Goal: Task Accomplishment & Management: Use online tool/utility

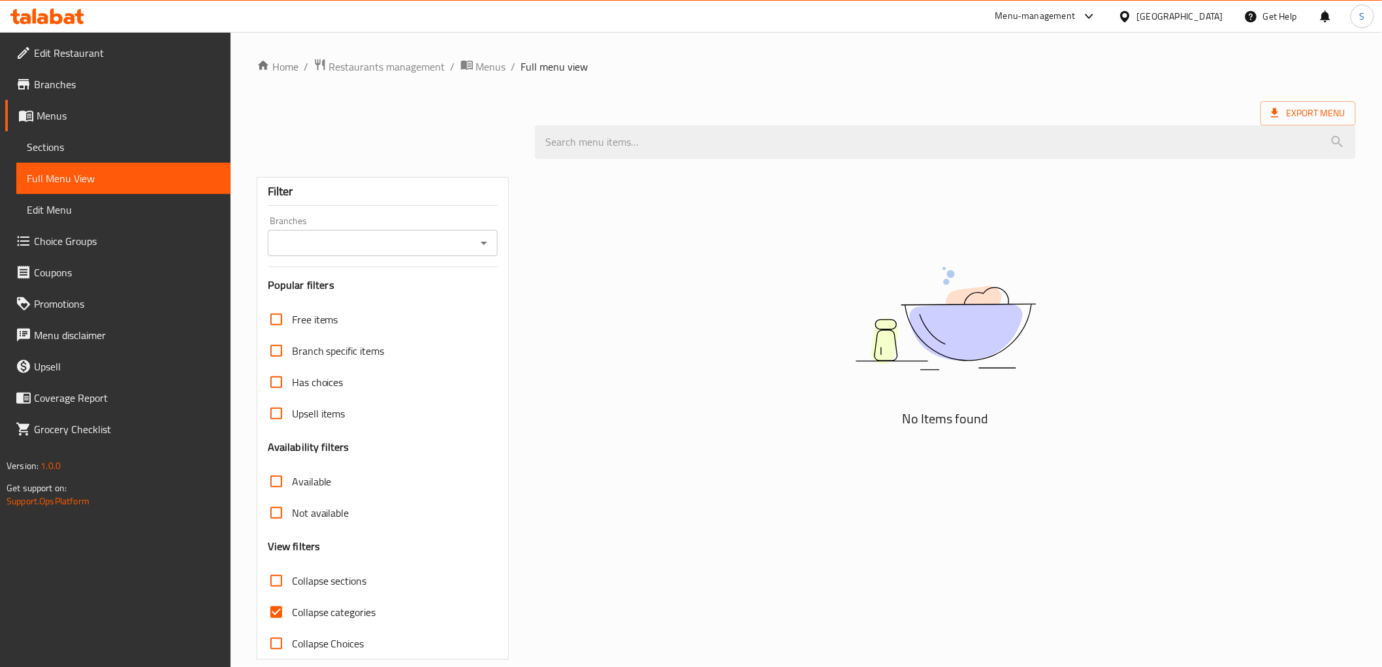
click at [1137, 11] on div at bounding box center [1127, 16] width 19 height 14
click at [1041, 251] on div "[GEOGRAPHIC_DATA]" at bounding box center [1082, 251] width 86 height 14
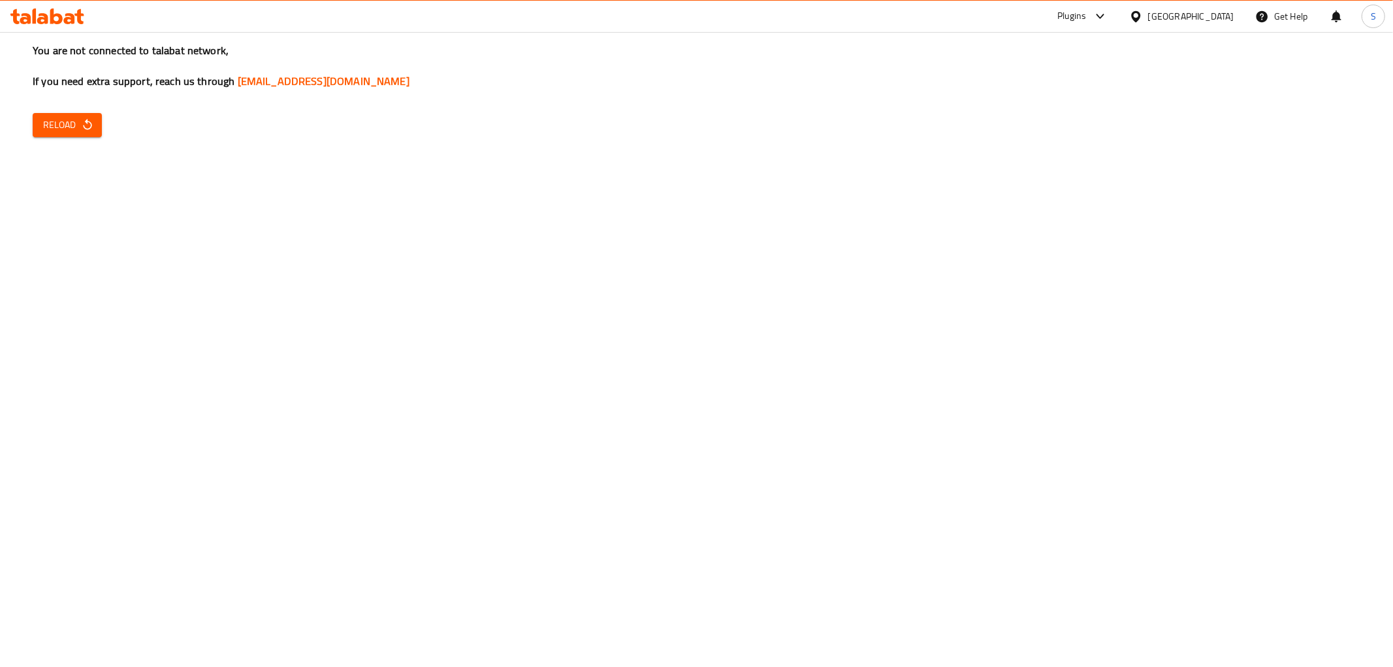
click at [103, 123] on div "You are not connected to talabat network, If you need extra support, reach us t…" at bounding box center [696, 333] width 1393 height 667
click at [65, 125] on span "Reload" at bounding box center [67, 125] width 48 height 16
click at [94, 118] on button "Reload" at bounding box center [67, 125] width 69 height 24
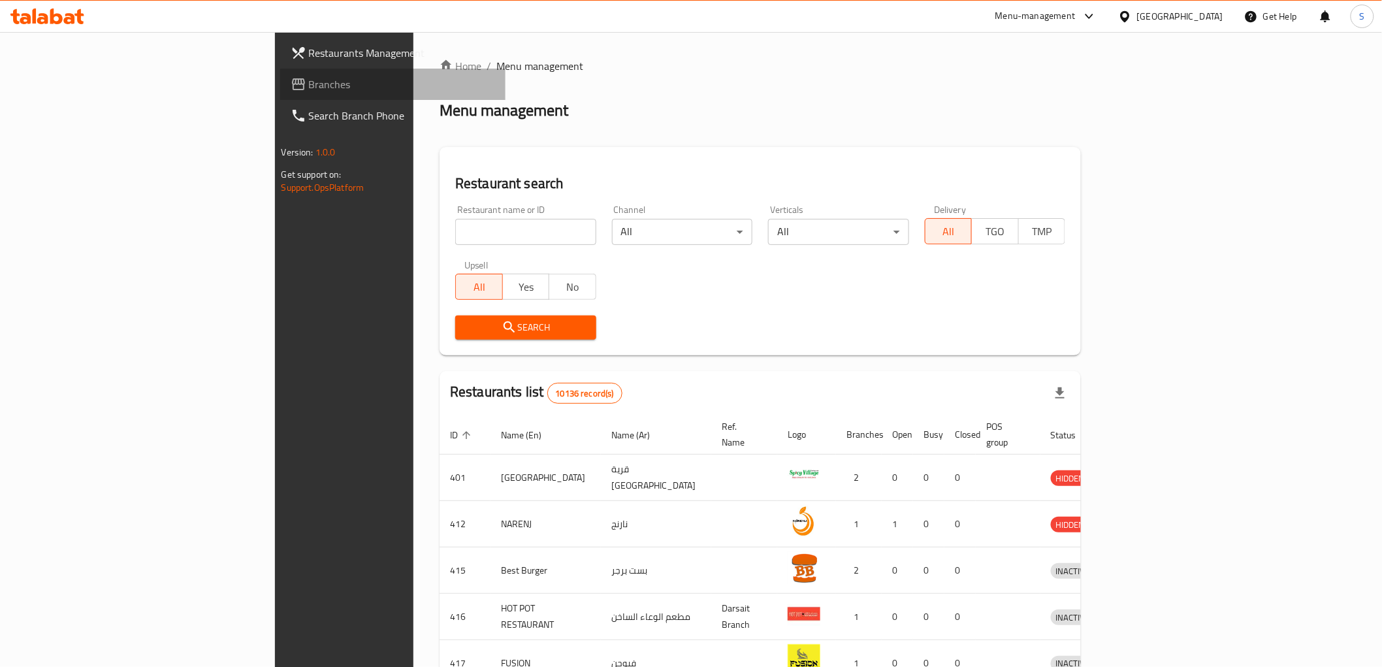
click at [309, 88] on span "Branches" at bounding box center [402, 84] width 186 height 16
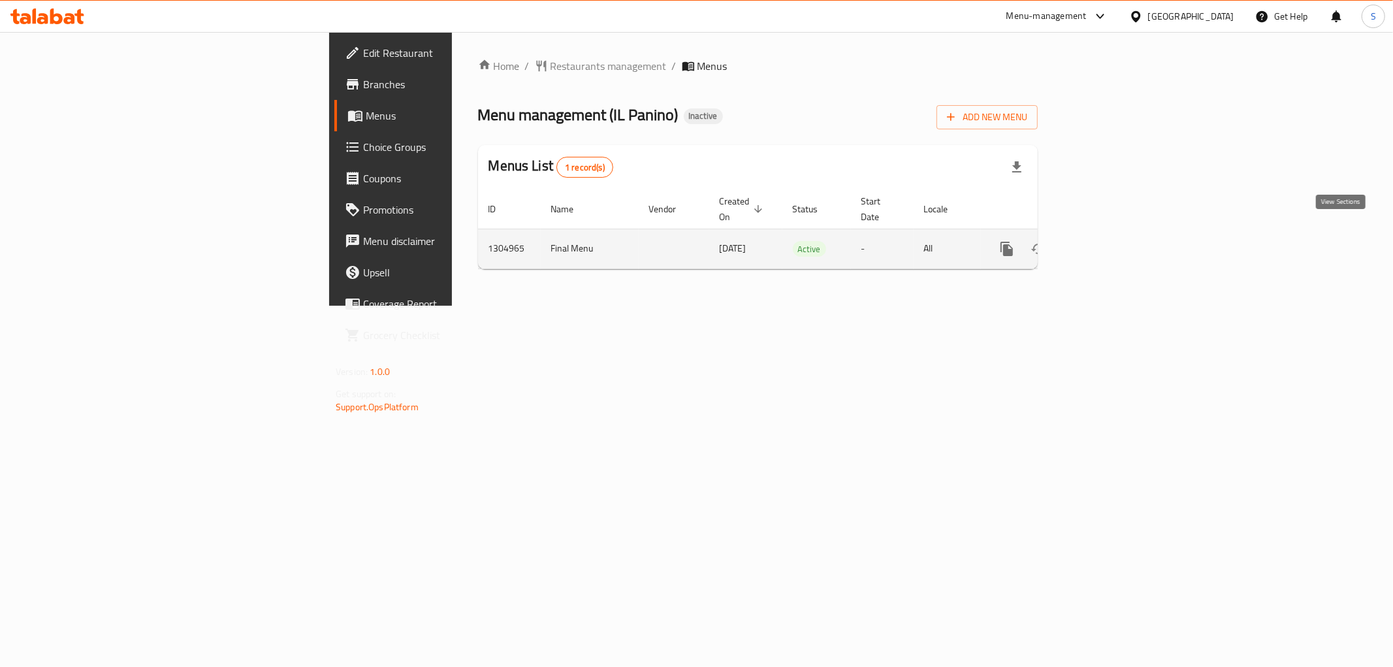
click at [1107, 243] on icon "enhanced table" at bounding box center [1101, 249] width 12 height 12
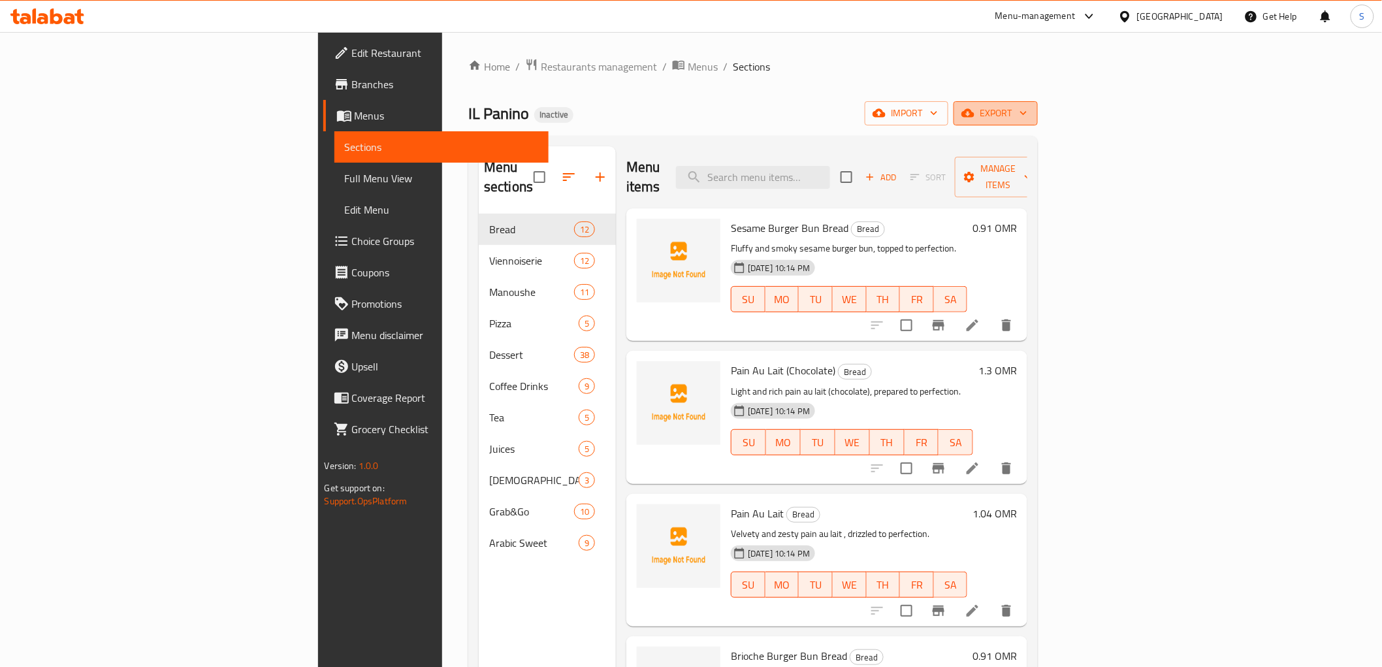
click at [1027, 112] on span "export" at bounding box center [995, 113] width 63 height 16
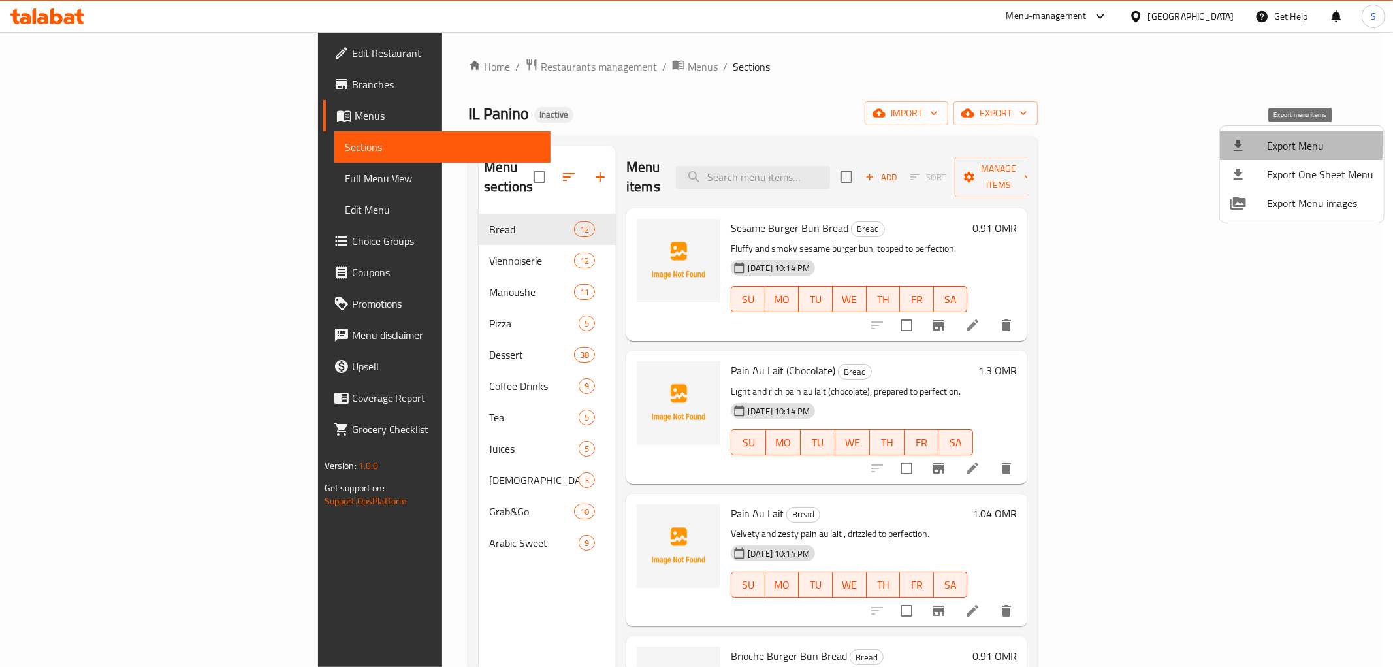
click at [1249, 140] on div at bounding box center [1248, 146] width 37 height 16
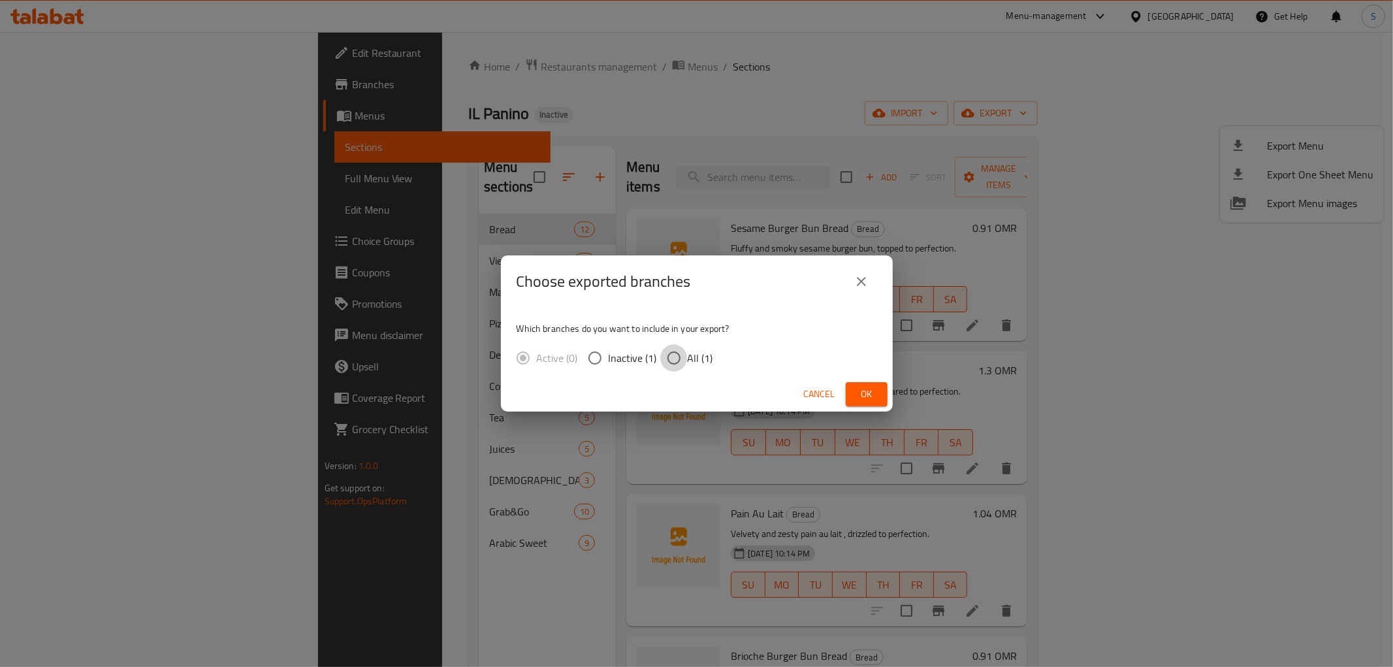
click at [684, 357] on input "All (1)" at bounding box center [673, 357] width 27 height 27
radio input "true"
click at [858, 382] on button "Ok" at bounding box center [867, 394] width 42 height 24
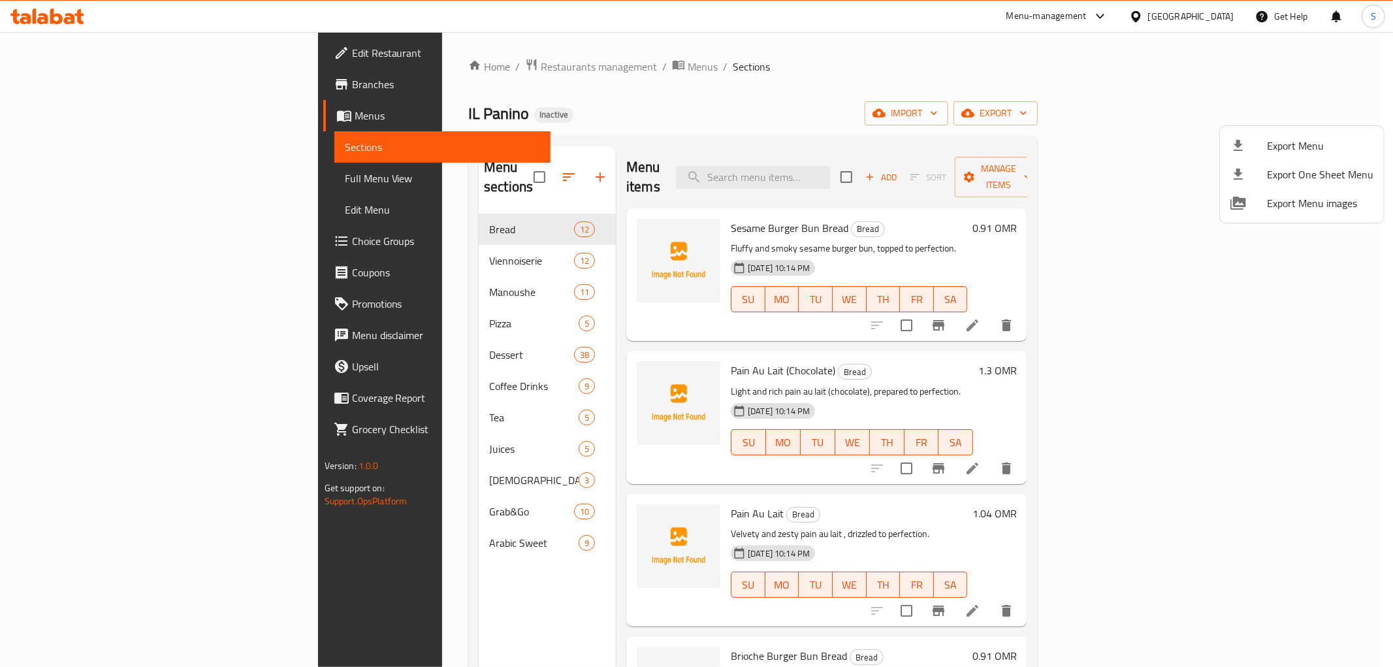
click at [100, 167] on div at bounding box center [696, 333] width 1393 height 667
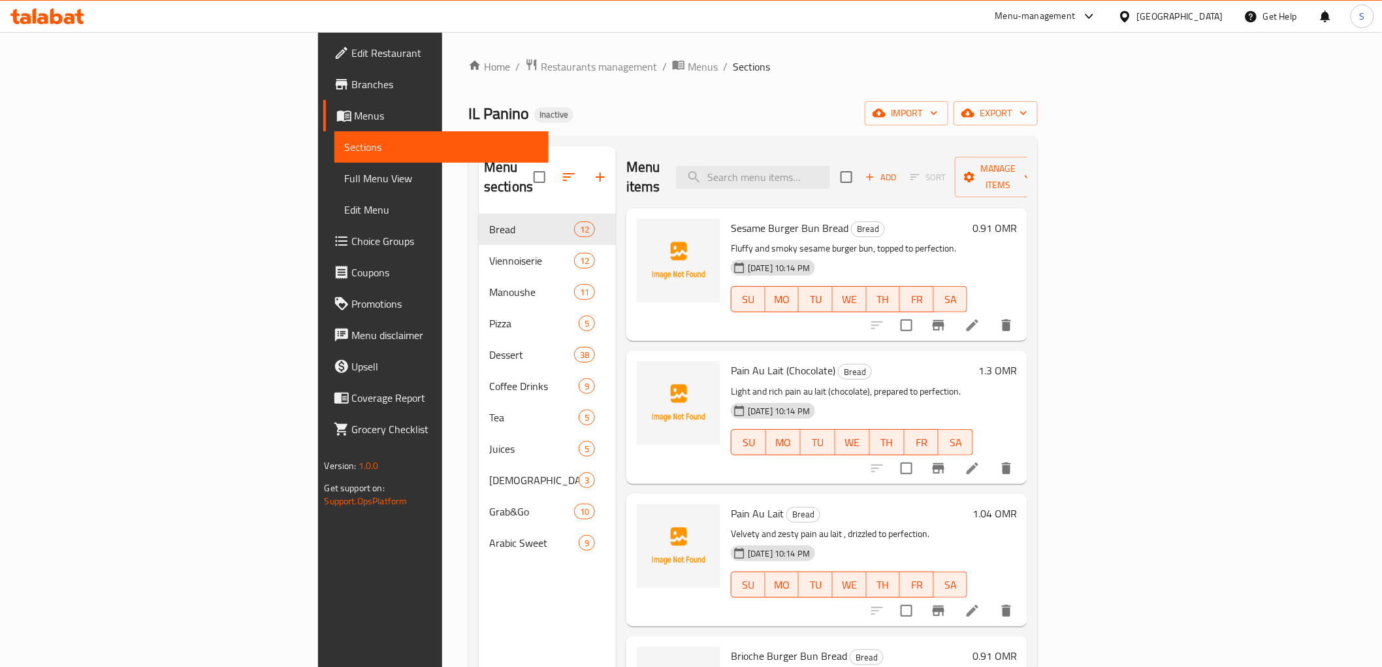
click at [334, 168] on link "Full Menu View" at bounding box center [441, 178] width 214 height 31
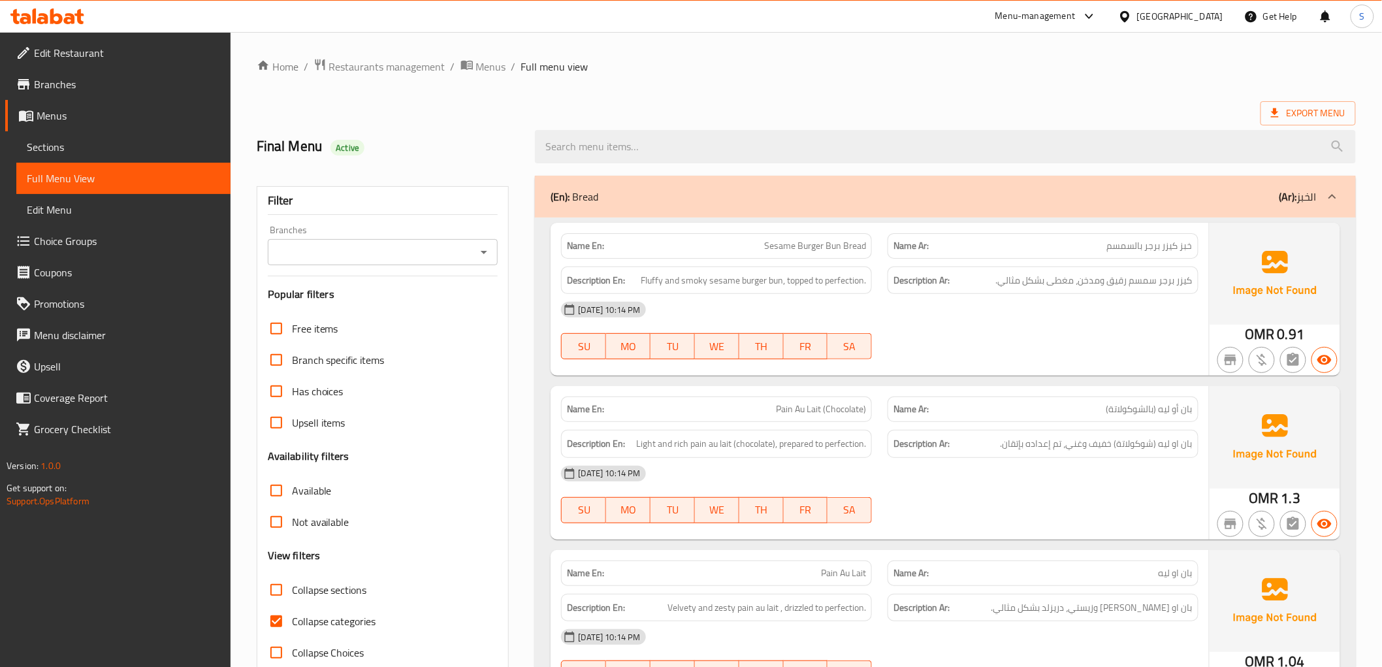
scroll to position [290, 0]
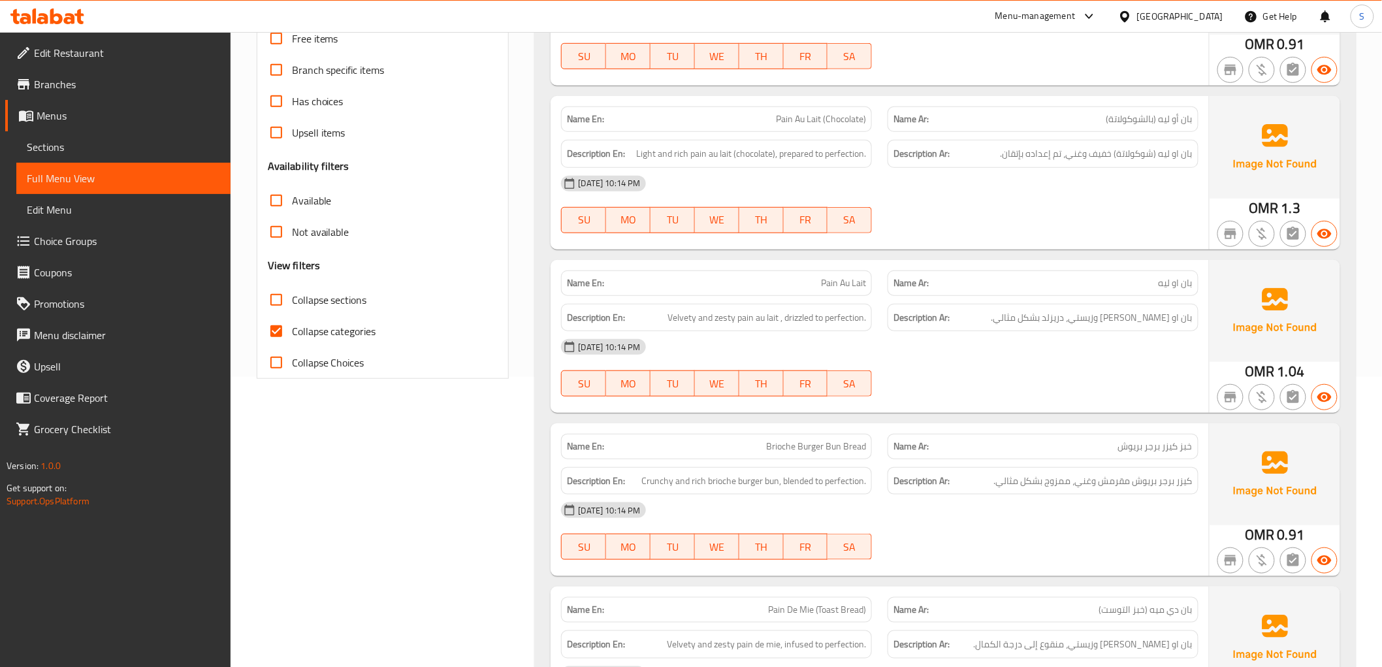
click at [304, 330] on span "Collapse categories" at bounding box center [334, 331] width 84 height 16
click at [292, 330] on input "Collapse categories" at bounding box center [276, 330] width 31 height 31
checkbox input "false"
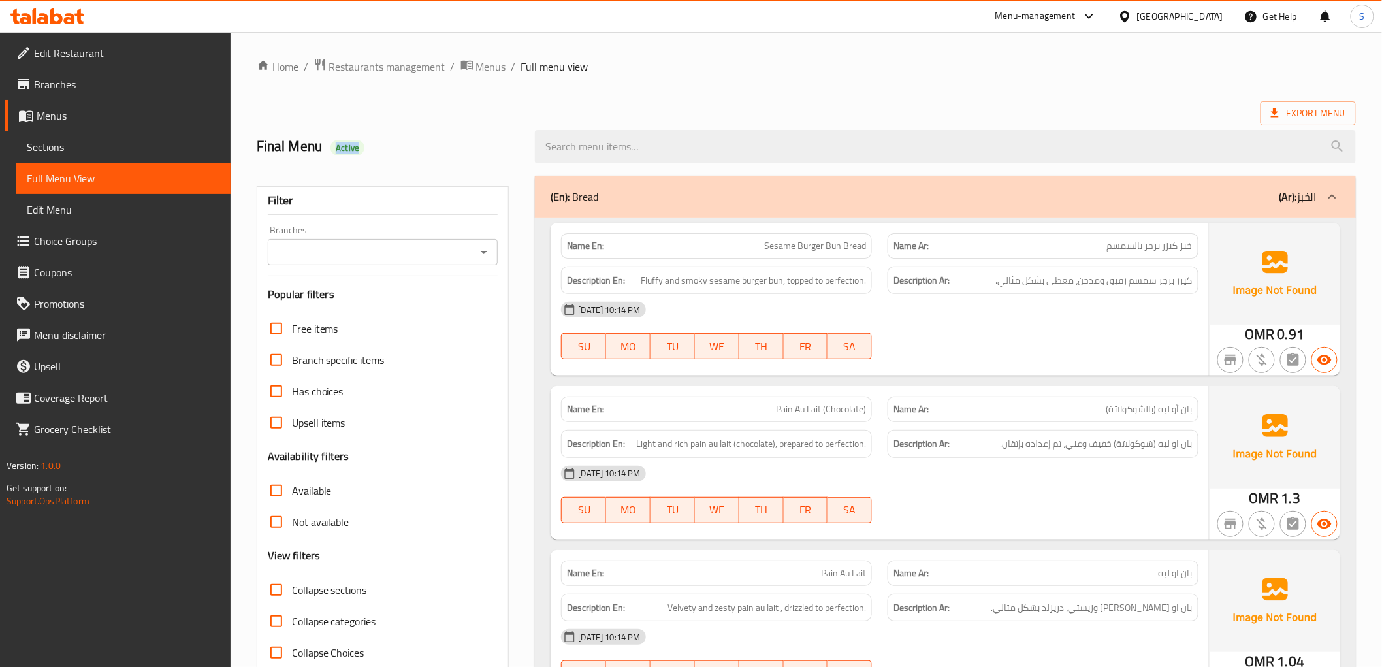
drag, startPoint x: 327, startPoint y: 144, endPoint x: 421, endPoint y: 152, distance: 95.1
click at [421, 152] on h2 "Final Menu Active" at bounding box center [388, 146] width 263 height 20
copy span "Active"
